Goal: Task Accomplishment & Management: Complete application form

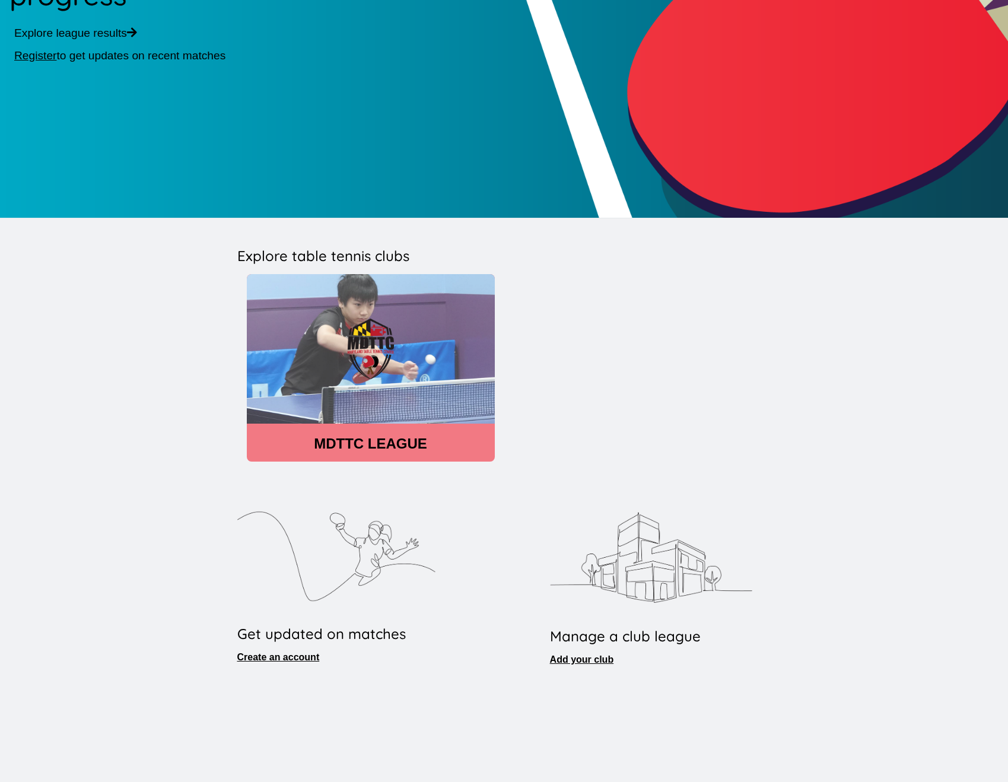
click at [383, 349] on img at bounding box center [371, 348] width 248 height 149
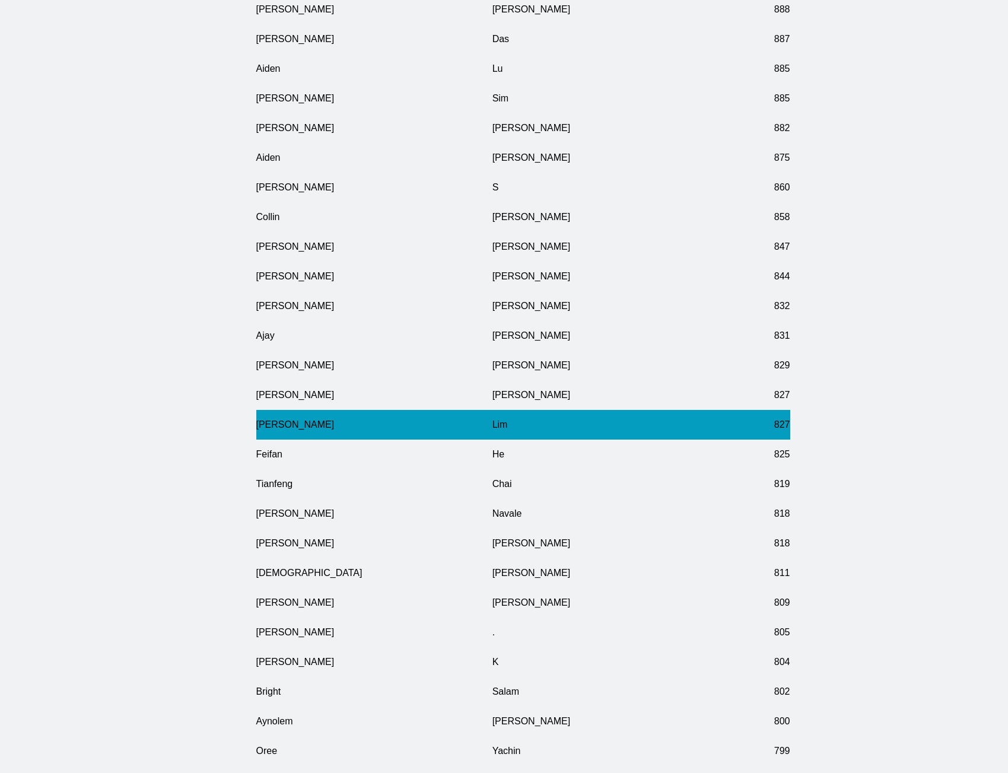
scroll to position [5670, 0]
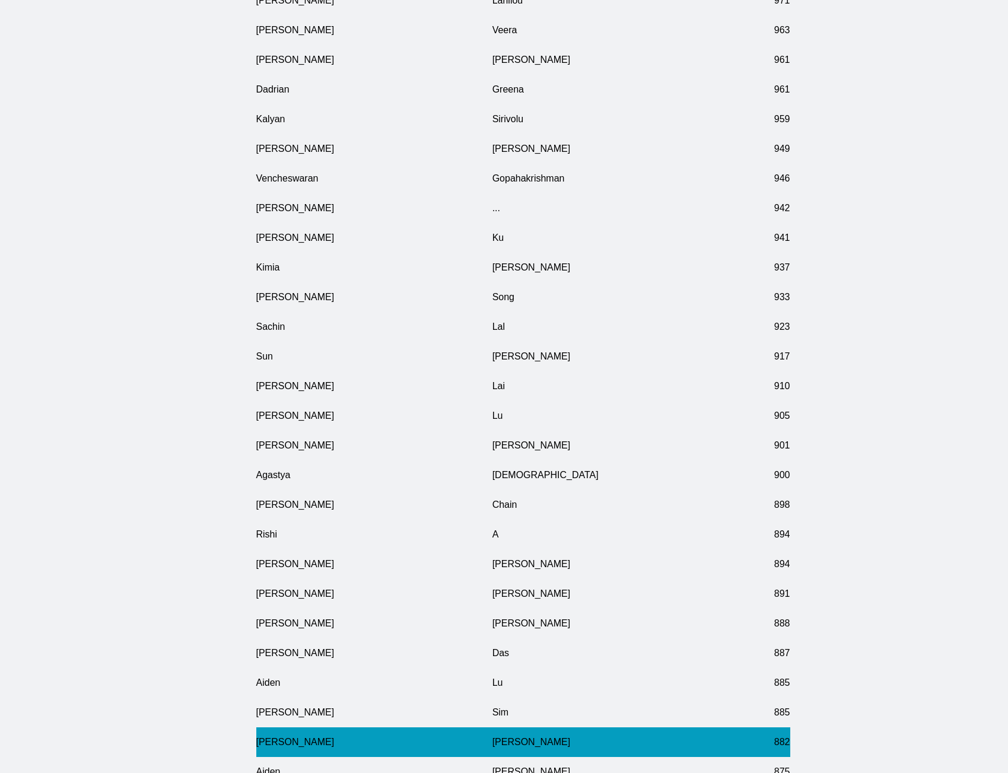
click at [283, 568] on td "[PERSON_NAME]" at bounding box center [374, 742] width 236 height 30
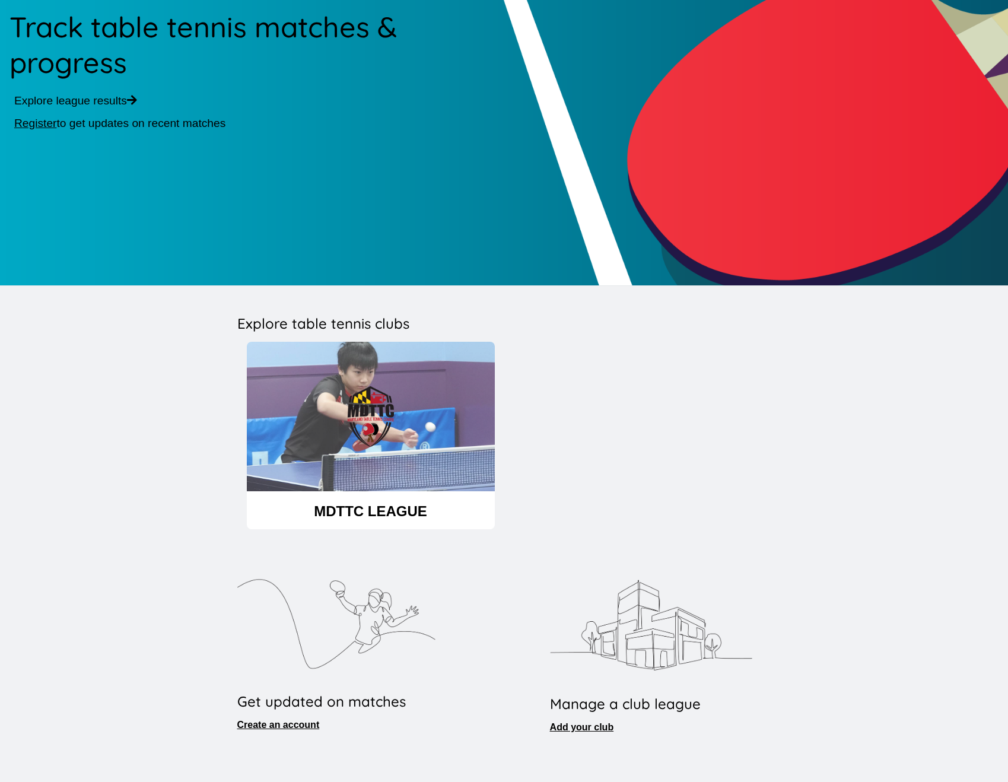
scroll to position [252, 0]
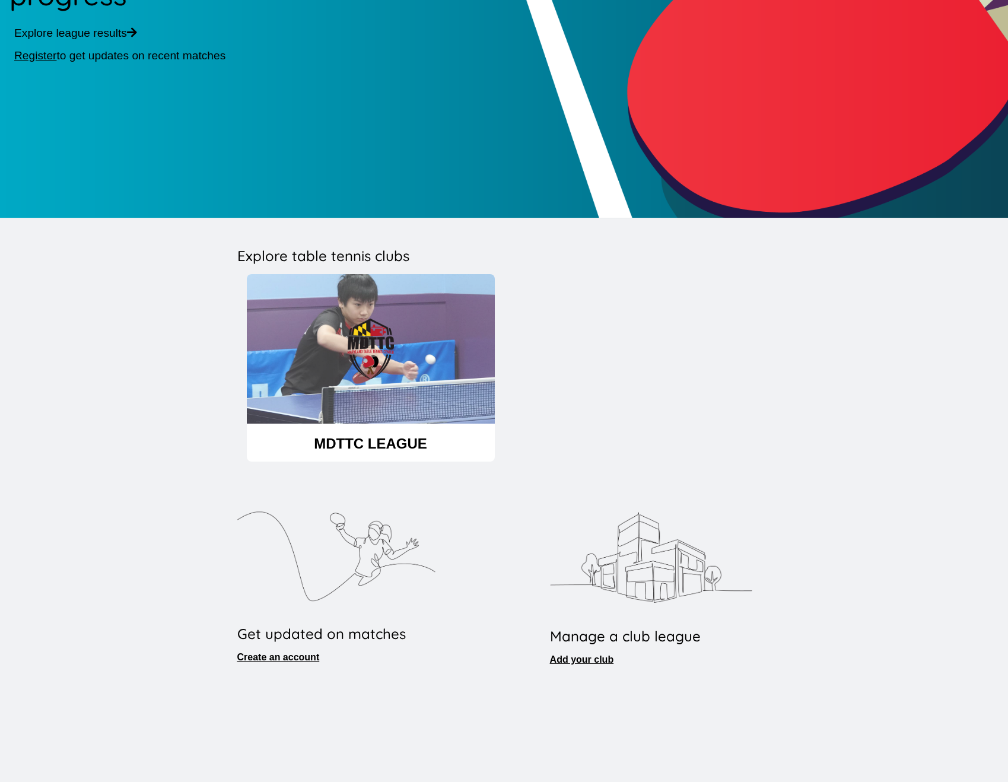
click at [660, 553] on img at bounding box center [651, 557] width 202 height 135
click at [576, 568] on link "Add your club" at bounding box center [582, 659] width 64 height 10
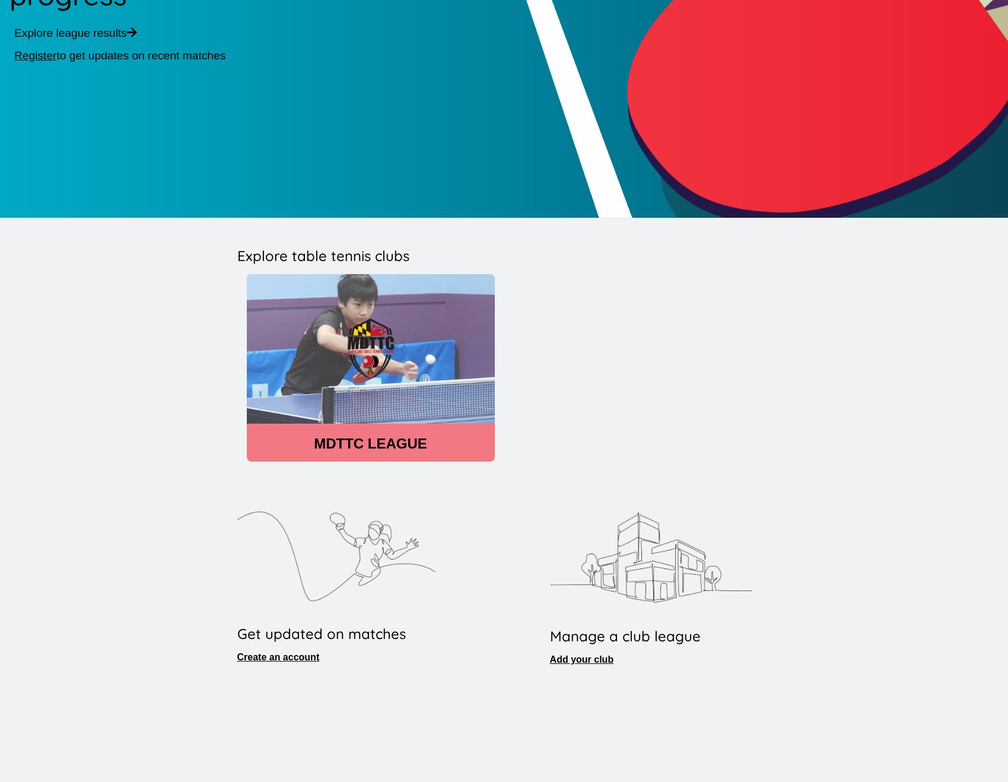
click at [392, 333] on img at bounding box center [371, 348] width 248 height 149
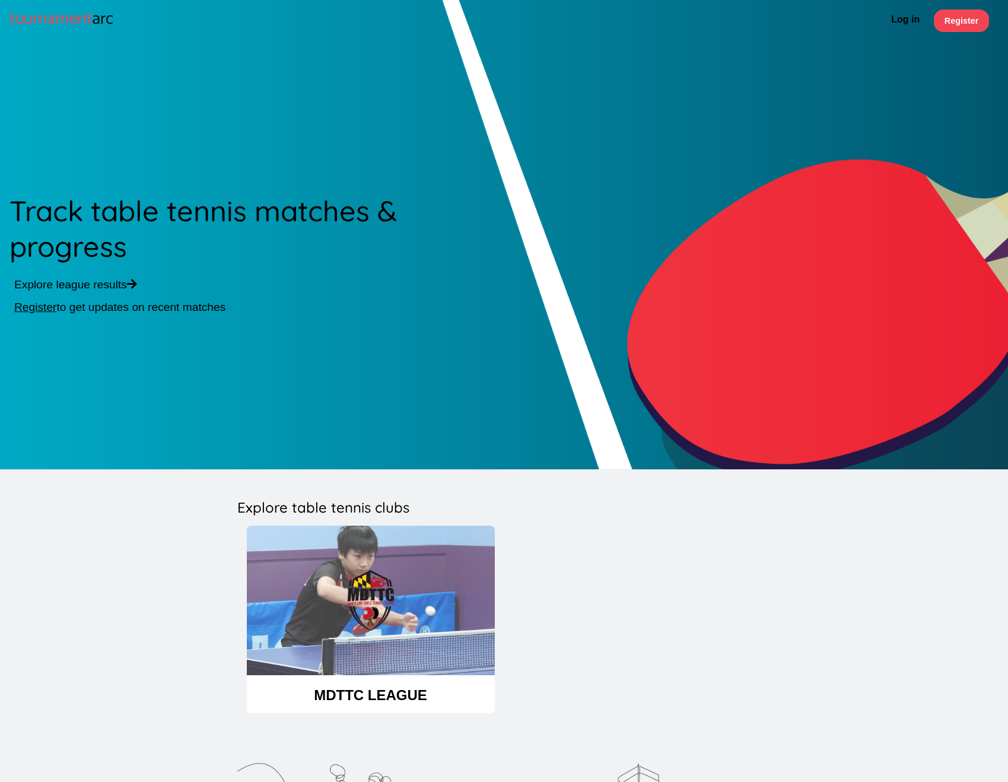
click at [77, 289] on p "Explore league results" at bounding box center [261, 284] width 495 height 13
